Goal: Task Accomplishment & Management: Manage account settings

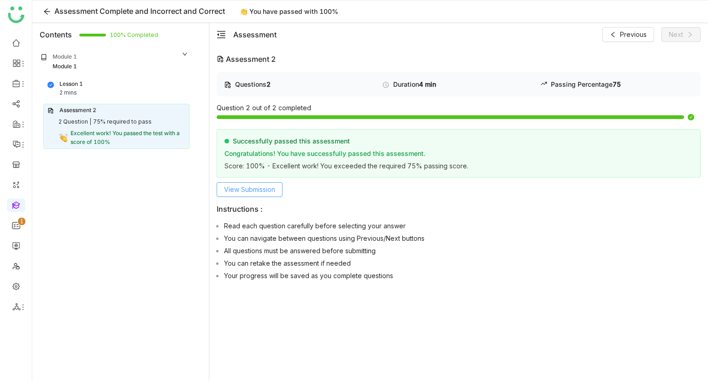
click at [260, 189] on span "View Submission" at bounding box center [249, 189] width 51 height 10
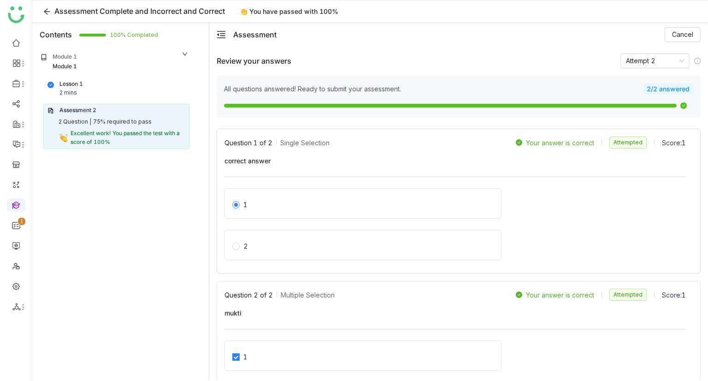
scroll to position [52, 0]
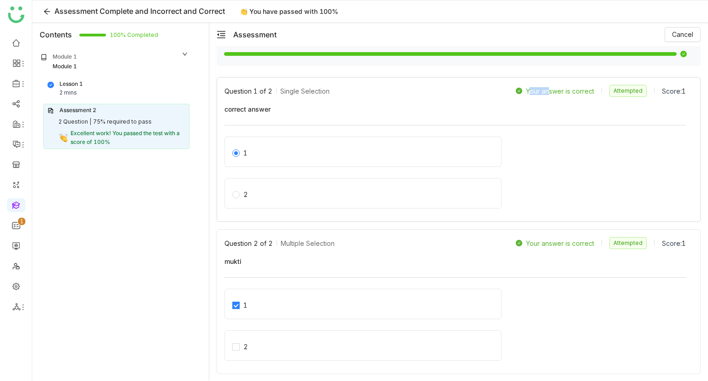
drag, startPoint x: 517, startPoint y: 87, endPoint x: 538, endPoint y: 85, distance: 21.3
click at [538, 85] on div "Your answer is correct Attempted Score: 1" at bounding box center [601, 91] width 170 height 12
click at [518, 91] on div "Your answer is correct" at bounding box center [561, 91] width 90 height 8
drag, startPoint x: 521, startPoint y: 90, endPoint x: 534, endPoint y: 88, distance: 13.0
click at [534, 88] on div "Your answer is correct" at bounding box center [560, 91] width 68 height 8
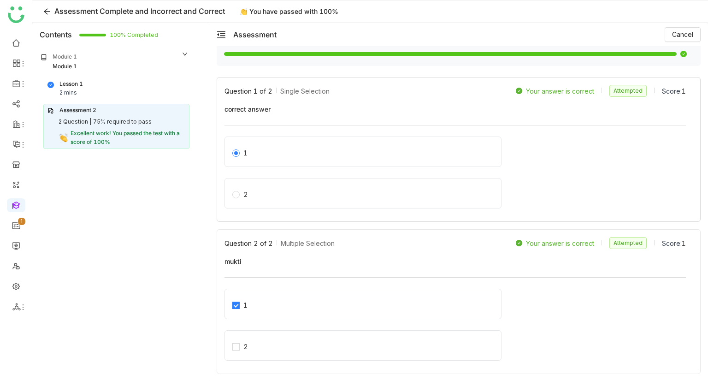
click at [536, 87] on div "Your answer is correct" at bounding box center [560, 91] width 68 height 8
click at [526, 87] on div "Your answer is correct" at bounding box center [560, 91] width 68 height 8
drag, startPoint x: 509, startPoint y: 147, endPoint x: 596, endPoint y: 149, distance: 87.1
click at [596, 149] on div "1" at bounding box center [454, 154] width 461 height 36
click at [529, 92] on div "Your answer is correct" at bounding box center [560, 91] width 68 height 8
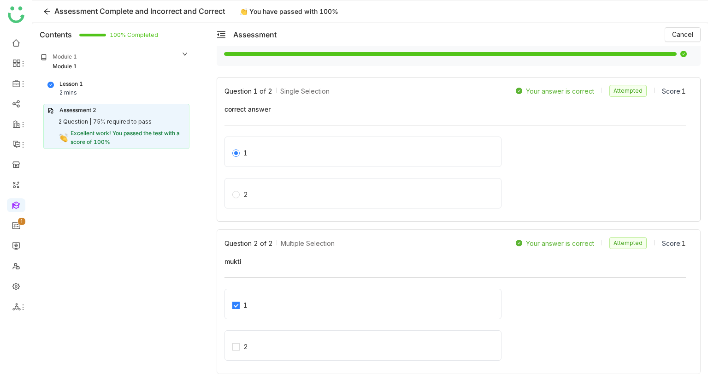
click at [526, 89] on div "Your answer is correct" at bounding box center [560, 91] width 68 height 8
click at [526, 92] on div "Your answer is correct" at bounding box center [560, 91] width 68 height 8
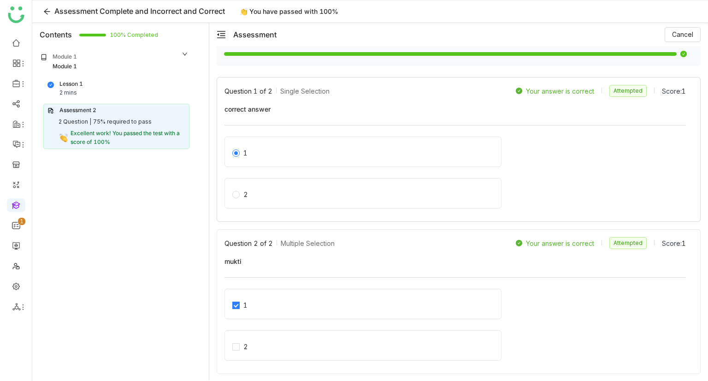
click at [526, 89] on div "Your answer is correct" at bounding box center [560, 91] width 68 height 8
click at [529, 90] on div "Your answer is correct" at bounding box center [560, 91] width 68 height 8
click at [526, 92] on div "Your answer is correct" at bounding box center [560, 91] width 68 height 8
click at [100, 135] on span "Excellent work! You passed the test with a score of 100%" at bounding box center [125, 137] width 109 height 16
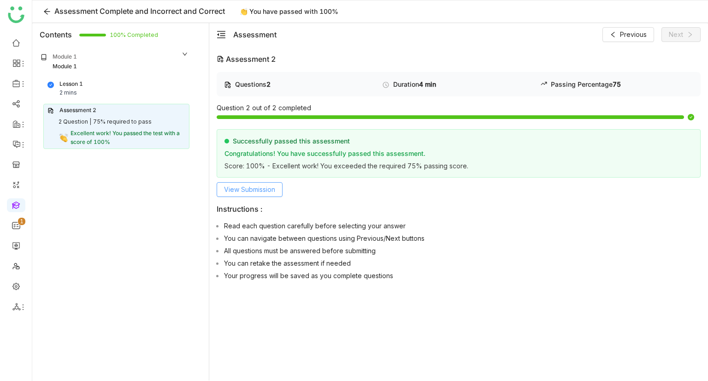
click at [251, 187] on span "View Submission" at bounding box center [249, 189] width 51 height 10
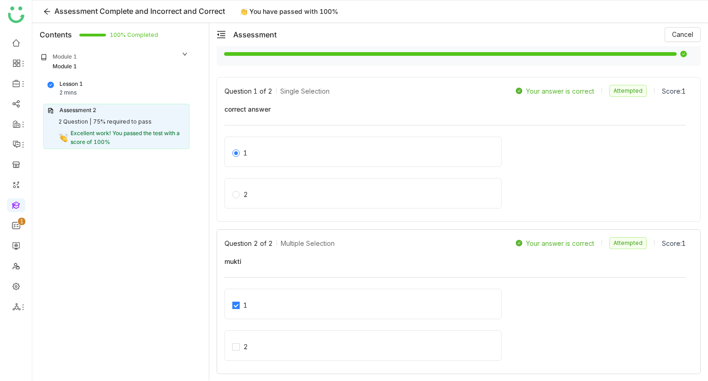
click at [235, 347] on div "2" at bounding box center [362, 345] width 277 height 30
click at [13, 208] on link at bounding box center [16, 204] width 8 height 8
click at [12, 206] on link at bounding box center [16, 204] width 8 height 8
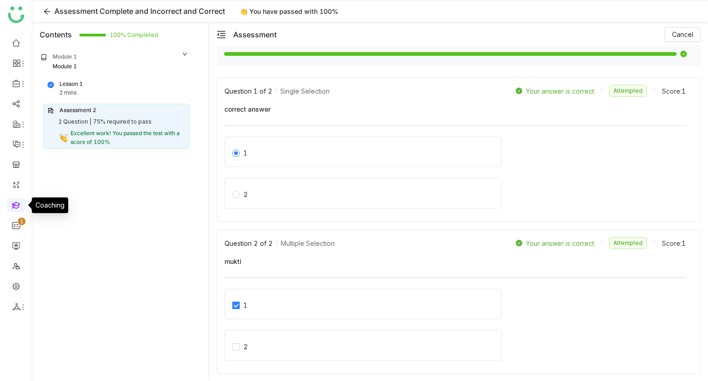
click at [12, 206] on link at bounding box center [16, 204] width 8 height 8
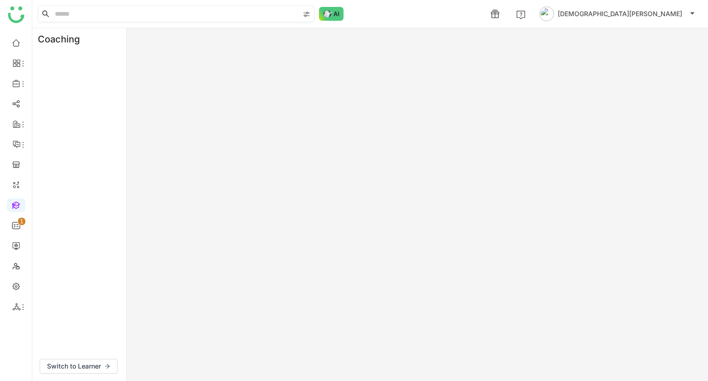
click at [44, 12] on icon at bounding box center [45, 13] width 7 height 7
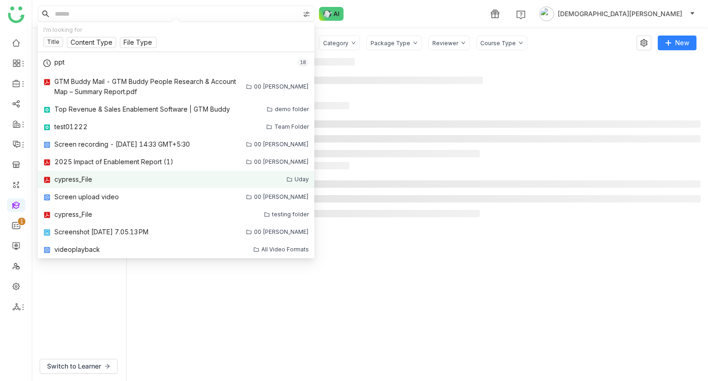
click at [71, 177] on div "cypress_File" at bounding box center [73, 179] width 38 height 10
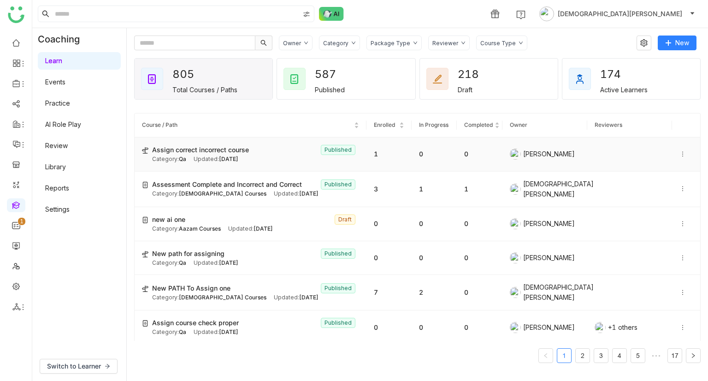
click at [218, 155] on div "Updated: [DATE]" at bounding box center [216, 159] width 45 height 9
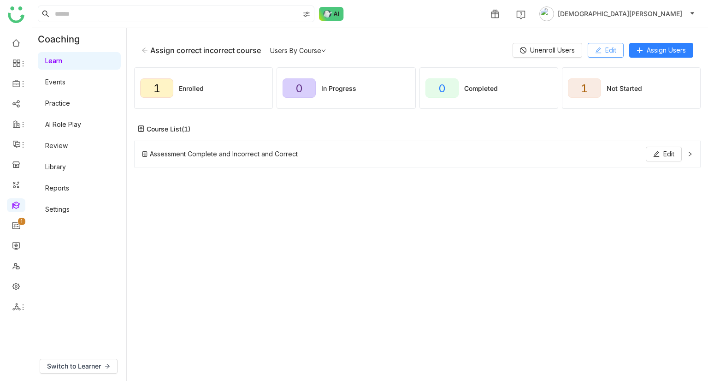
click at [600, 51] on icon at bounding box center [598, 50] width 6 height 6
click at [614, 50] on span "Edit" at bounding box center [610, 50] width 11 height 10
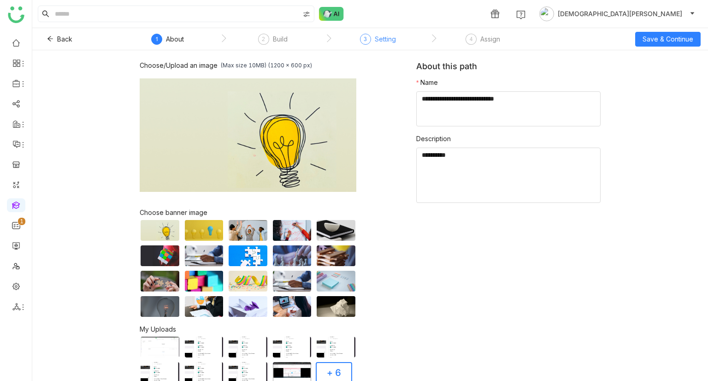
click at [375, 44] on div "Setting" at bounding box center [385, 39] width 21 height 11
click at [264, 39] on icon at bounding box center [263, 39] width 5 height 4
click at [259, 39] on div "2" at bounding box center [263, 39] width 11 height 11
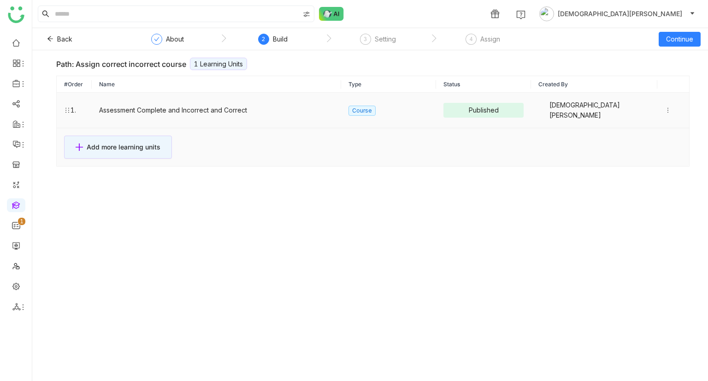
click at [665, 107] on icon at bounding box center [668, 110] width 6 height 6
click at [632, 92] on li "Edit" at bounding box center [625, 89] width 66 height 18
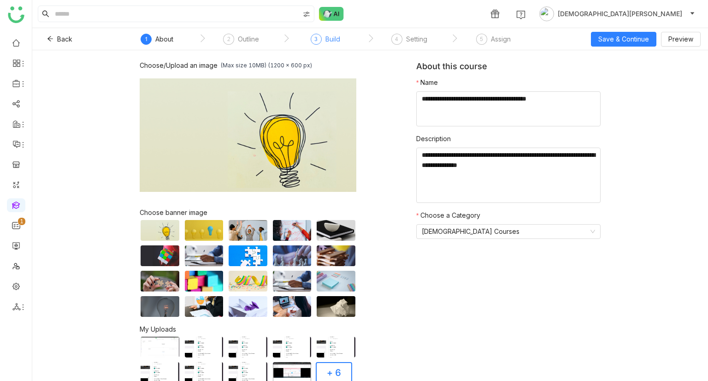
click at [319, 36] on div "3" at bounding box center [316, 39] width 11 height 11
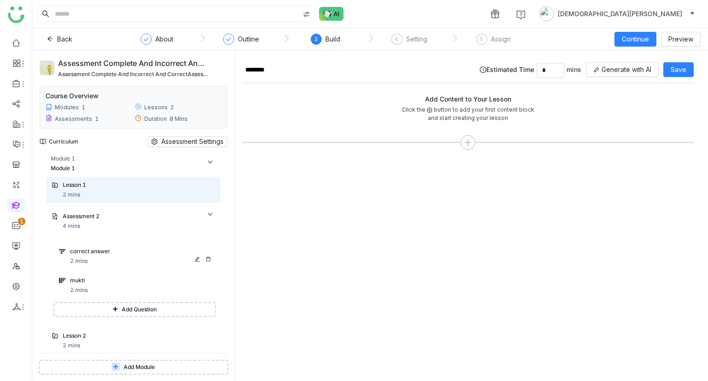
click at [99, 262] on div "correct answer 2 mins" at bounding box center [142, 256] width 145 height 18
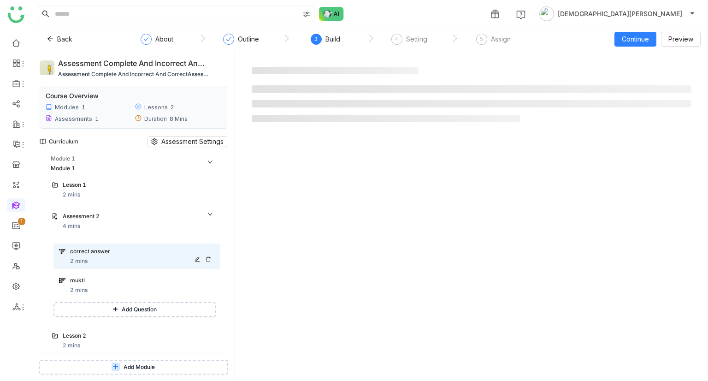
click at [99, 262] on div "correct answer 2 mins" at bounding box center [142, 256] width 145 height 18
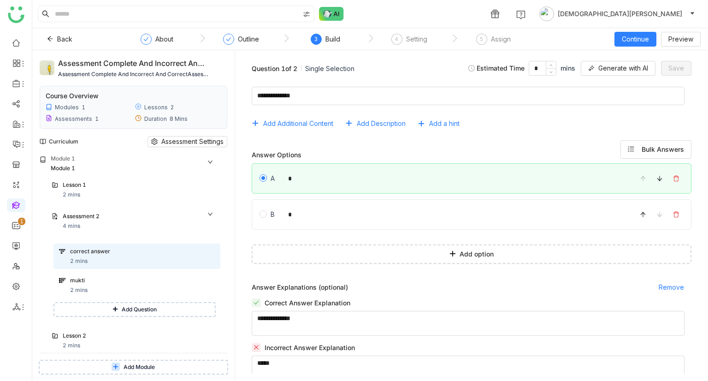
scroll to position [13, 0]
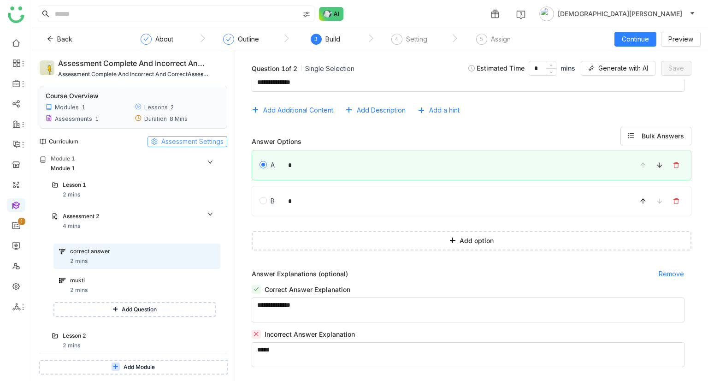
click at [200, 143] on span "Assessment Settings" at bounding box center [192, 141] width 62 height 10
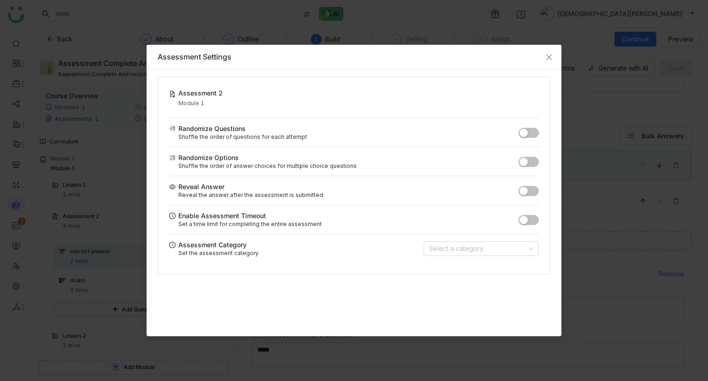
click at [528, 192] on button "button" at bounding box center [528, 191] width 20 height 10
click at [551, 59] on icon "Close" at bounding box center [549, 57] width 6 height 6
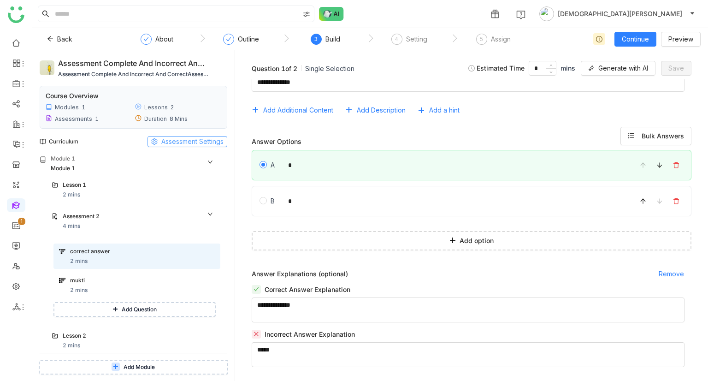
click at [208, 140] on span "Assessment Settings" at bounding box center [192, 141] width 62 height 10
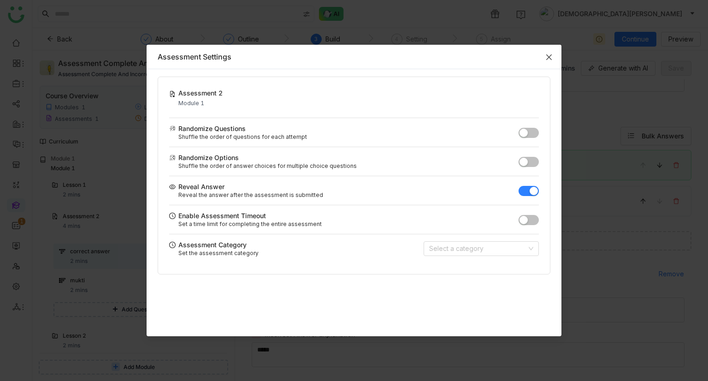
click at [544, 59] on span "Close" at bounding box center [548, 57] width 25 height 25
